Goal: Check status: Check status

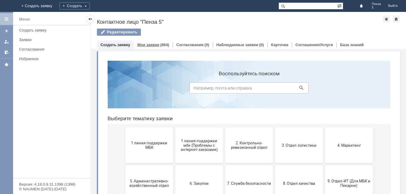
click at [152, 42] on div "Мои заявки (864)" at bounding box center [153, 44] width 39 height 9
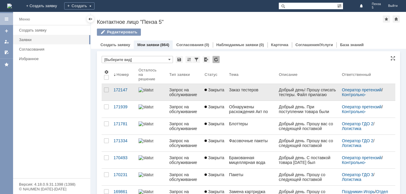
click at [245, 96] on link "Заказ тестеров" at bounding box center [252, 92] width 50 height 17
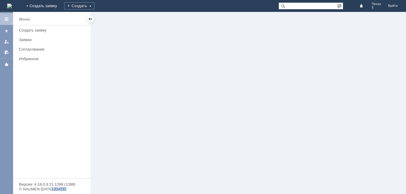
click at [245, 96] on div at bounding box center [248, 103] width 315 height 182
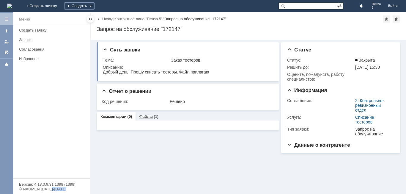
click at [147, 117] on link "Файлы" at bounding box center [146, 116] width 14 height 4
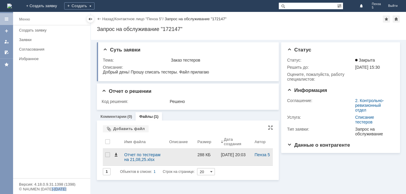
click at [115, 154] on span at bounding box center [115, 154] width 5 height 5
